Goal: Transaction & Acquisition: Purchase product/service

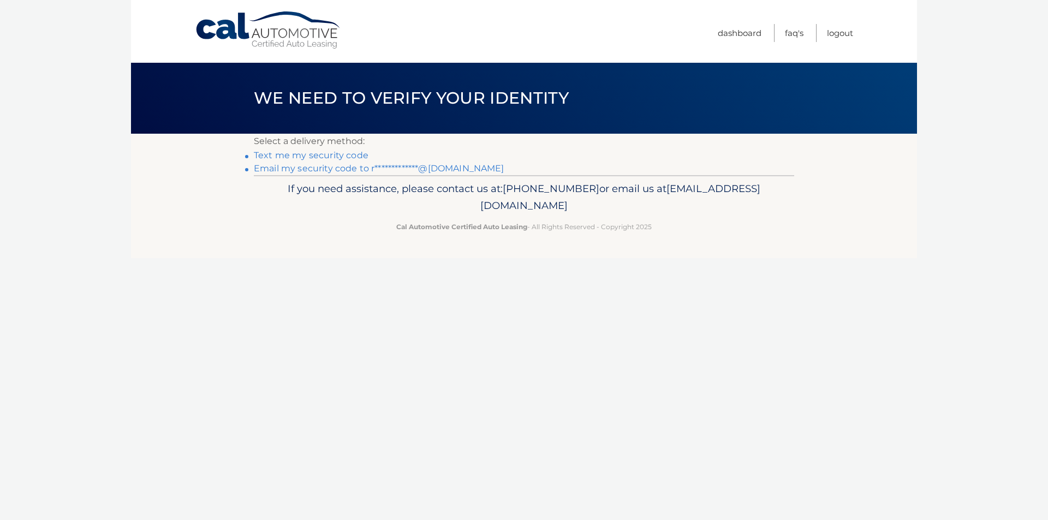
click at [571, 342] on div "Cal Automotive Menu Dashboard FAQ's Logout ×" at bounding box center [524, 260] width 786 height 520
click at [286, 170] on link "**********" at bounding box center [379, 168] width 251 height 10
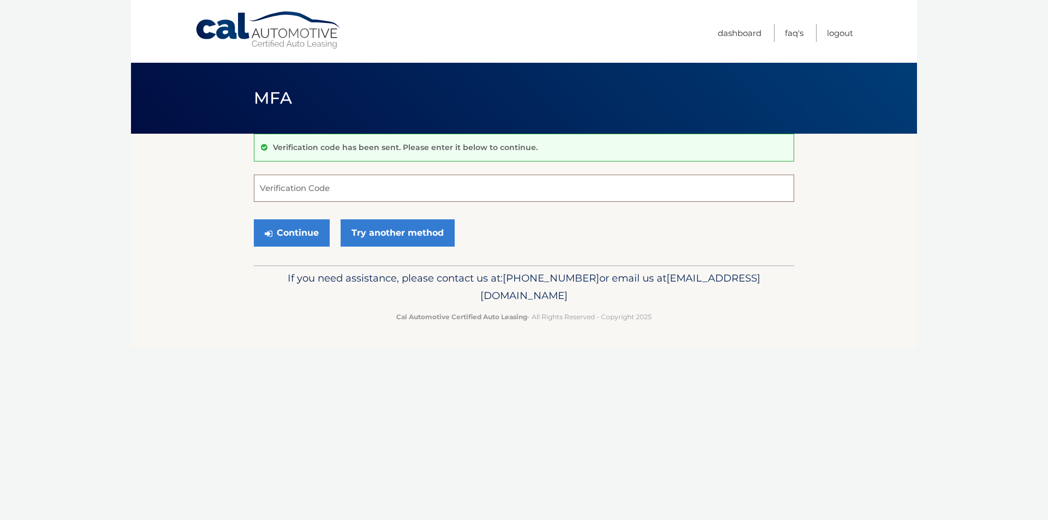
click at [307, 193] on input "Verification Code" at bounding box center [524, 188] width 540 height 27
type input "578316"
click at [254, 219] on button "Continue" at bounding box center [292, 232] width 76 height 27
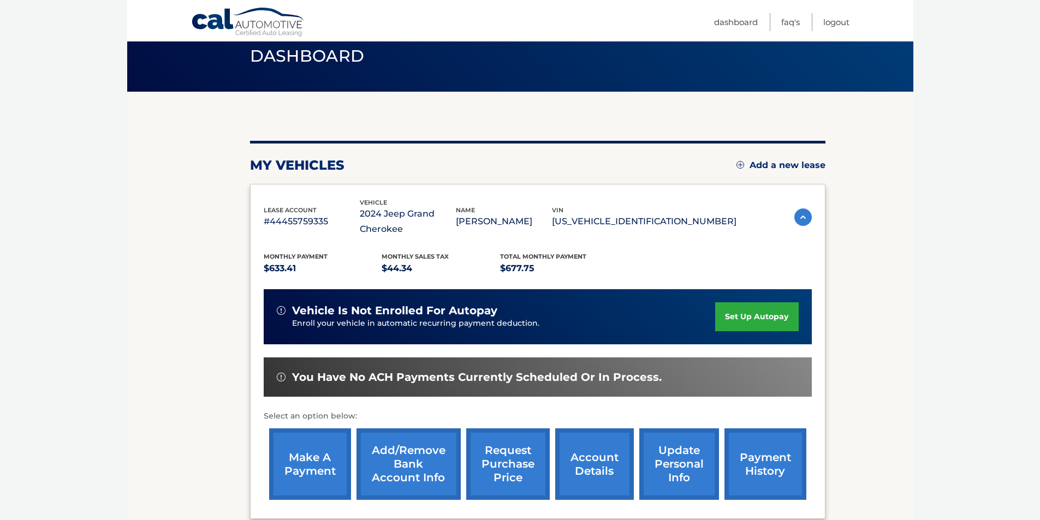
scroll to position [109, 0]
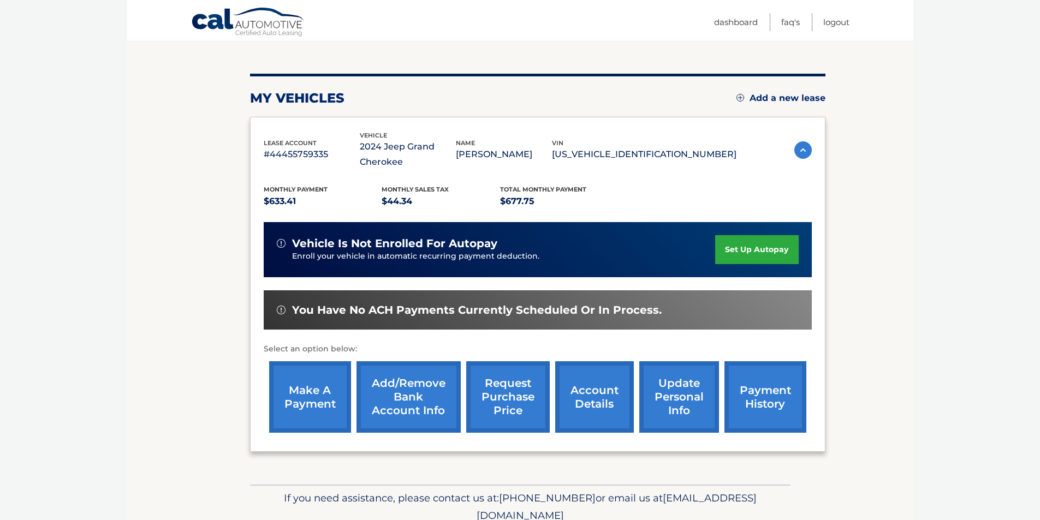
click at [337, 409] on link "make a payment" at bounding box center [310, 396] width 82 height 71
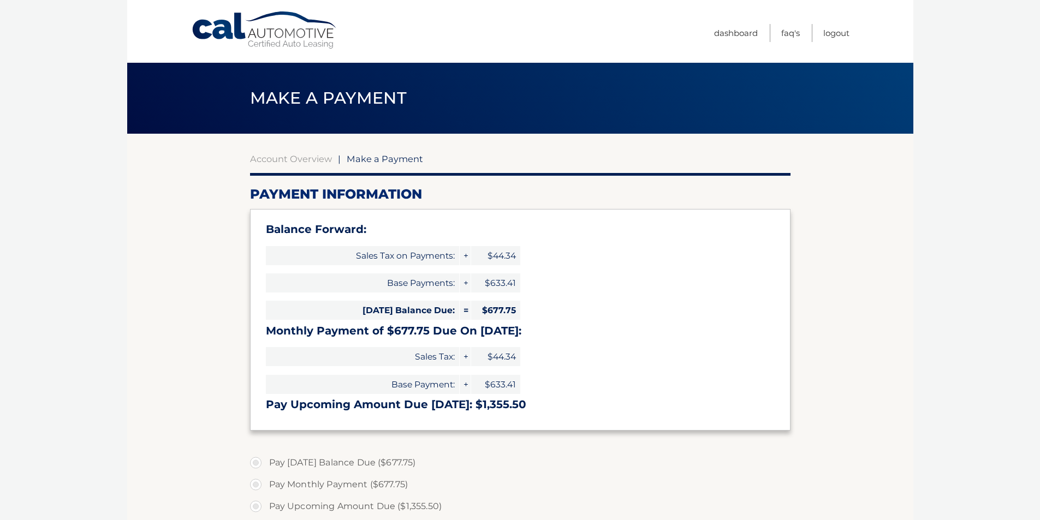
select select "OWIyYmZiNjMtMjRlNS00N2JhLTllZjYtN2M1ZGQxMzI4NzM4"
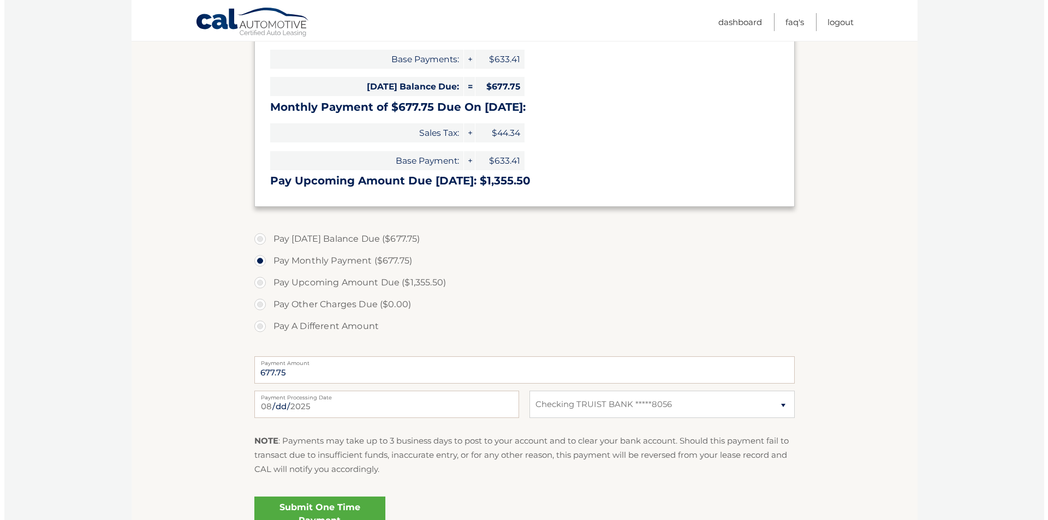
scroll to position [273, 0]
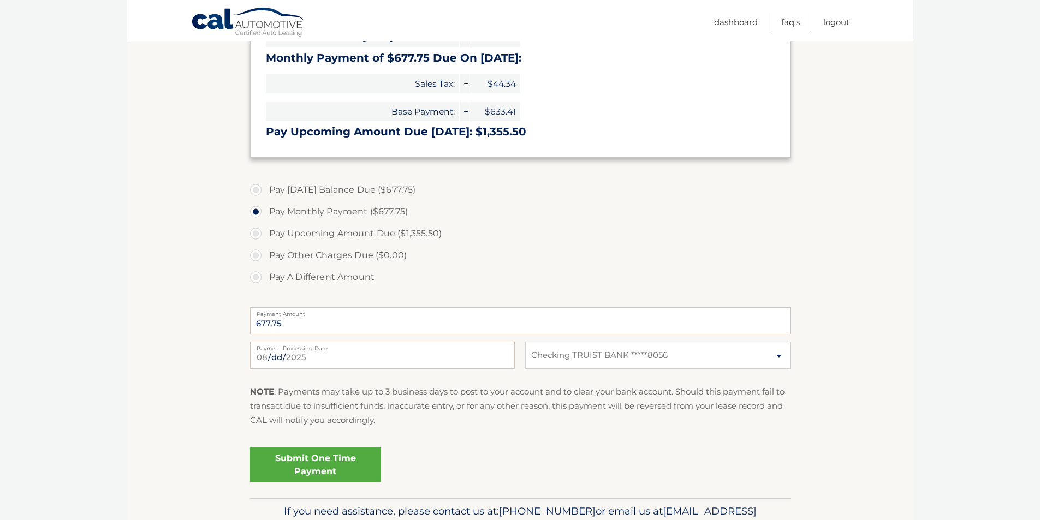
click at [321, 469] on link "Submit One Time Payment" at bounding box center [315, 465] width 131 height 35
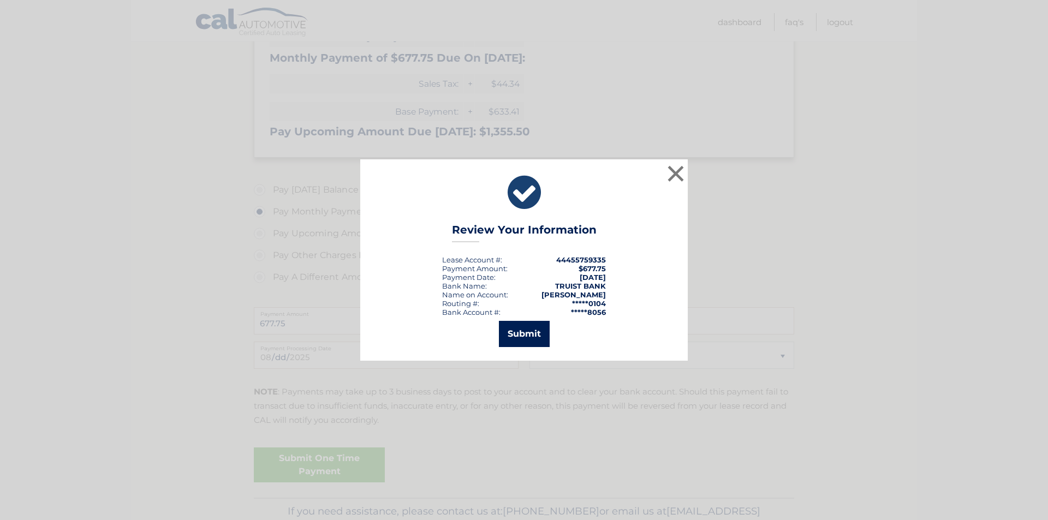
click at [531, 332] on button "Submit" at bounding box center [524, 334] width 51 height 26
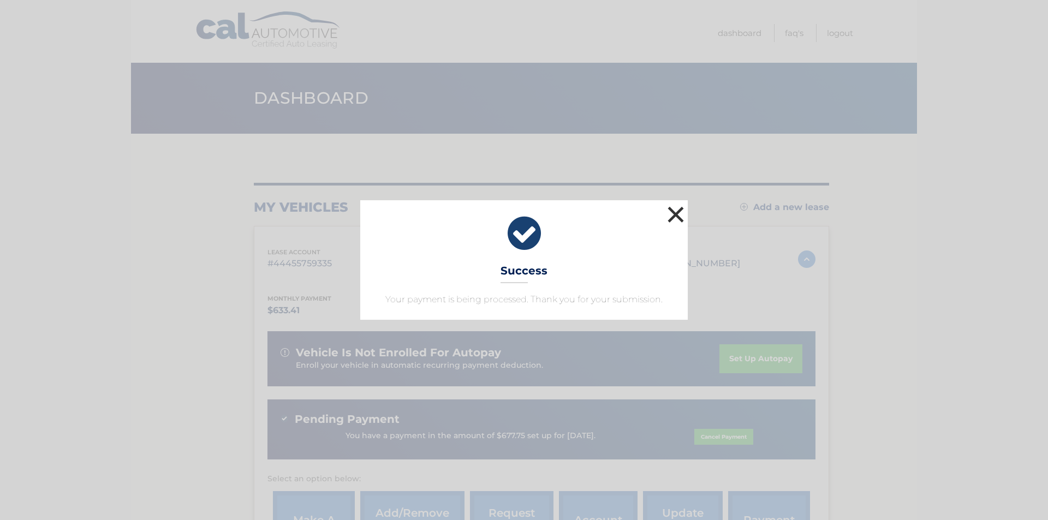
click at [674, 205] on button "×" at bounding box center [676, 215] width 22 height 22
